Goal: Information Seeking & Learning: Learn about a topic

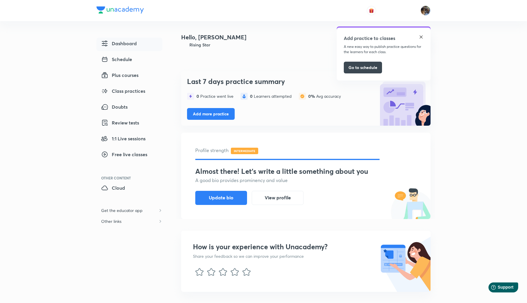
click at [130, 43] on span "Dashboard" at bounding box center [119, 43] width 36 height 7
click at [126, 59] on span "Schedule" at bounding box center [116, 59] width 31 height 7
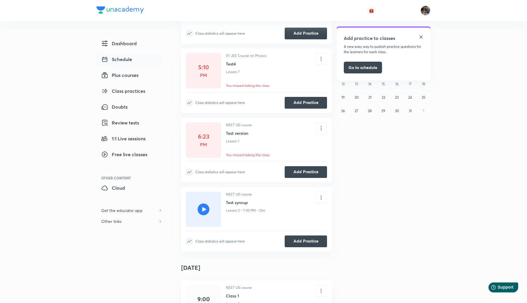
scroll to position [218, 0]
